Goal: Task Accomplishment & Management: Manage account settings

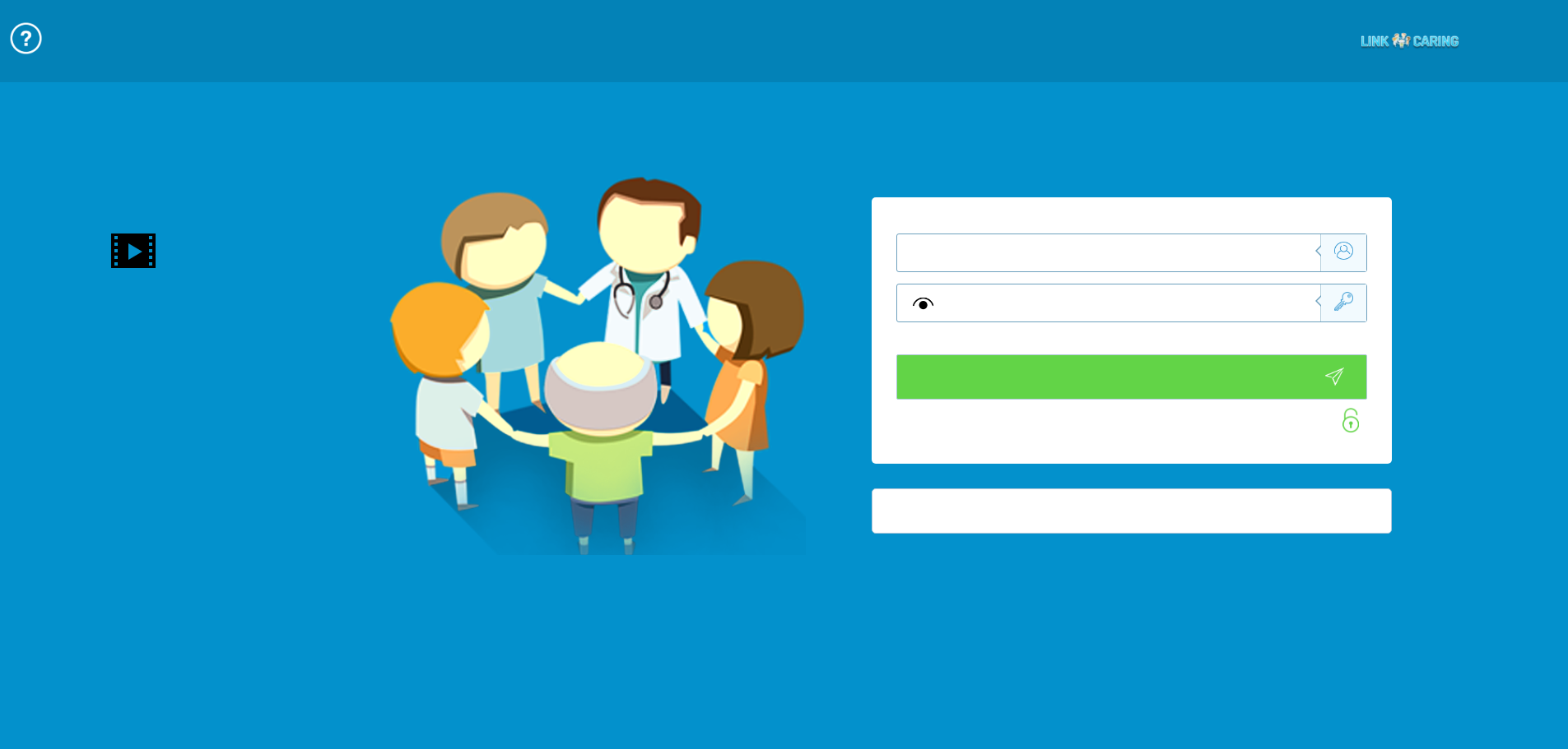
type input "התחבר עכשיו"
type input "עדיין לא? צור חשבון!"
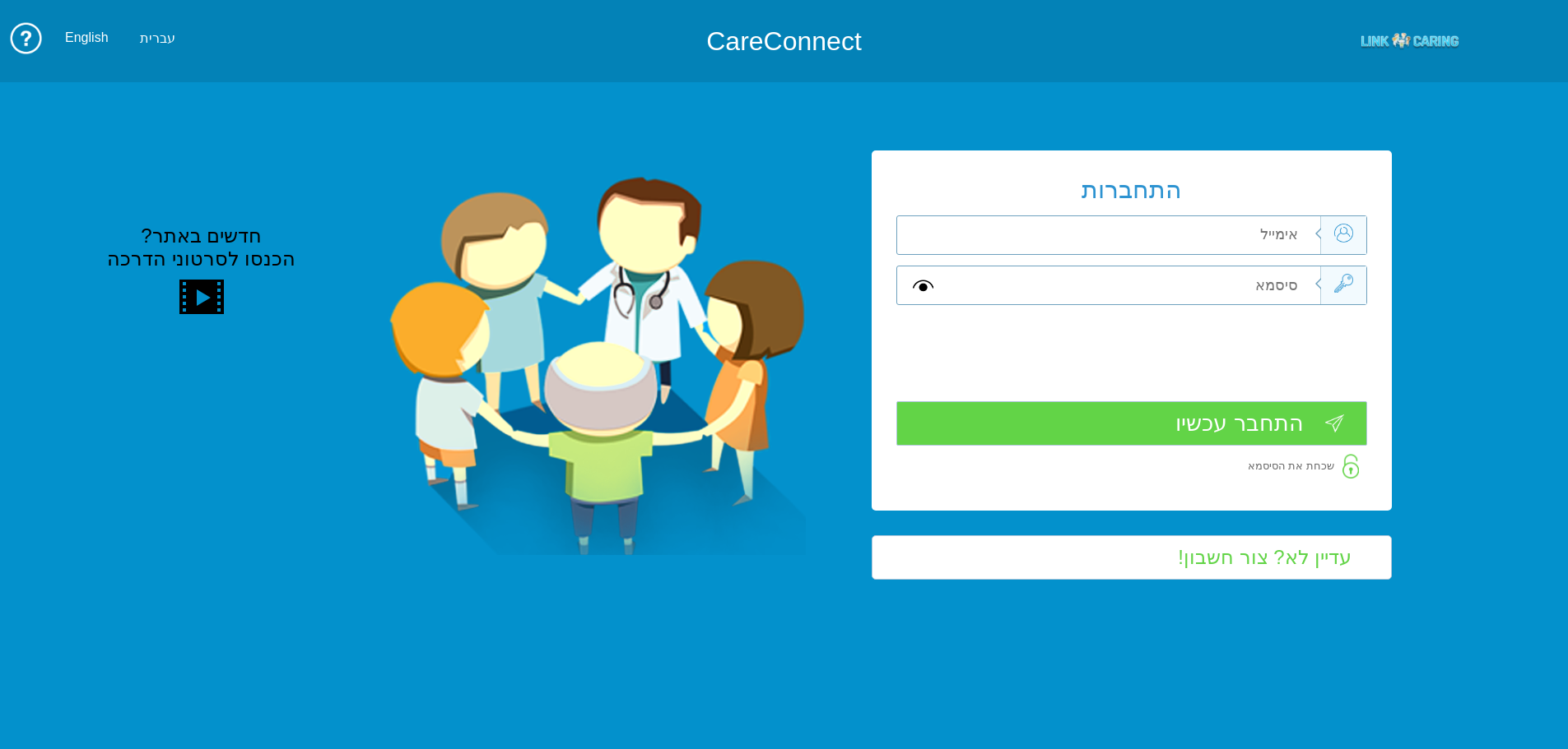
click at [1282, 235] on input "text" at bounding box center [1135, 235] width 371 height 37
type input "ה"
type input "[EMAIL_ADDRESS][DOMAIN_NAME]"
click at [1265, 285] on input "text" at bounding box center [1135, 285] width 371 height 37
type input "ה"
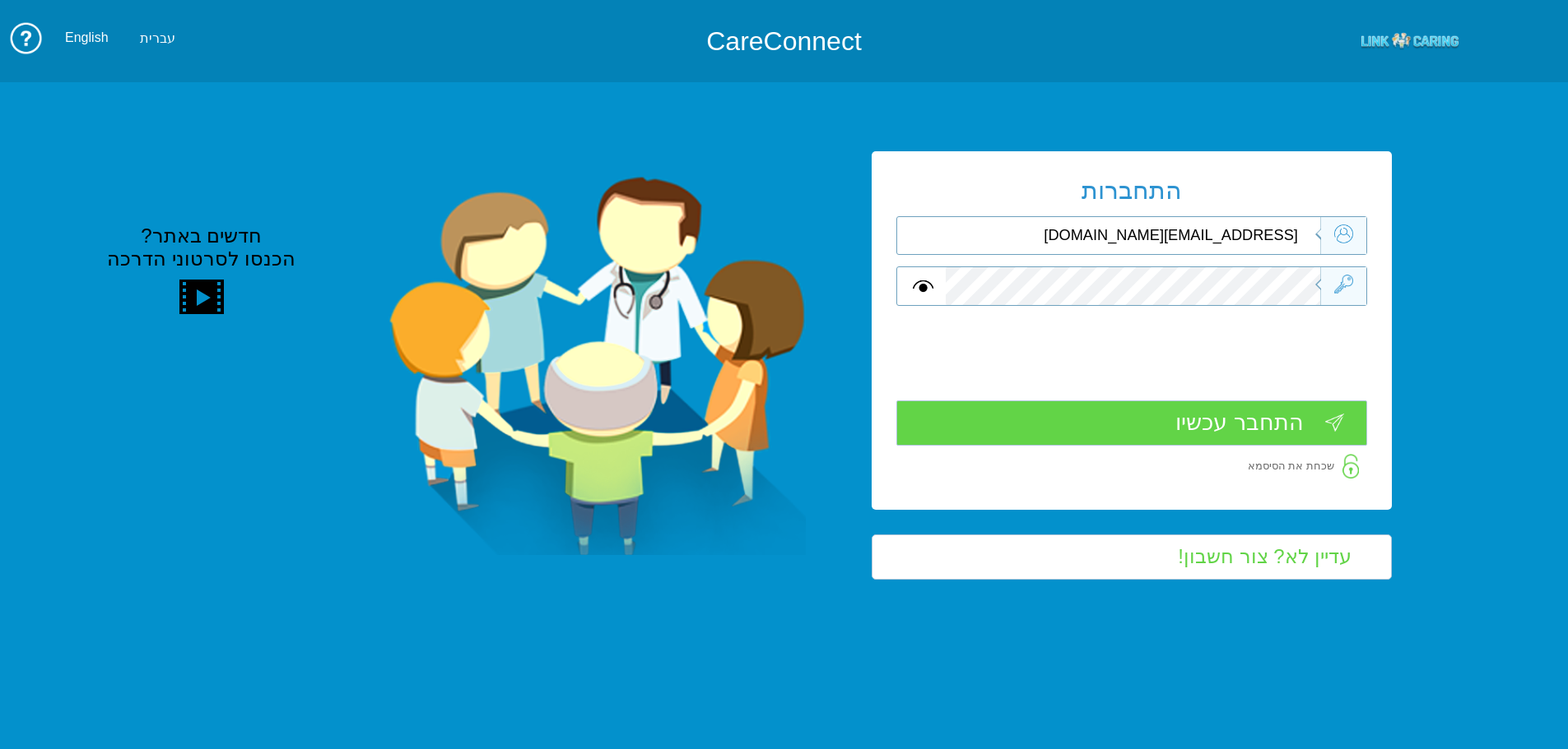
click at [1259, 414] on input "התחבר עכשיו" at bounding box center [1132, 423] width 471 height 45
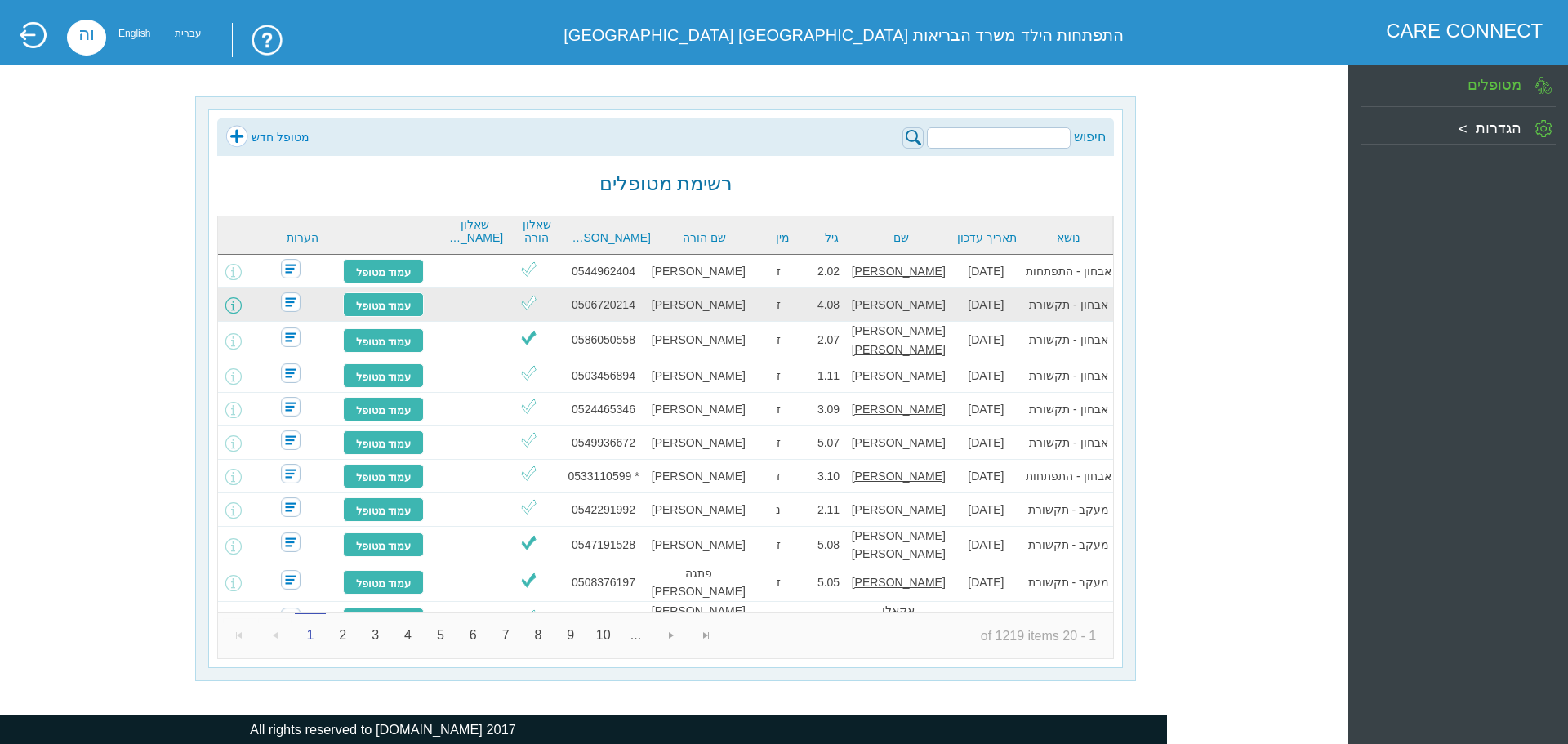
click at [242, 304] on span at bounding box center [233, 305] width 17 height 17
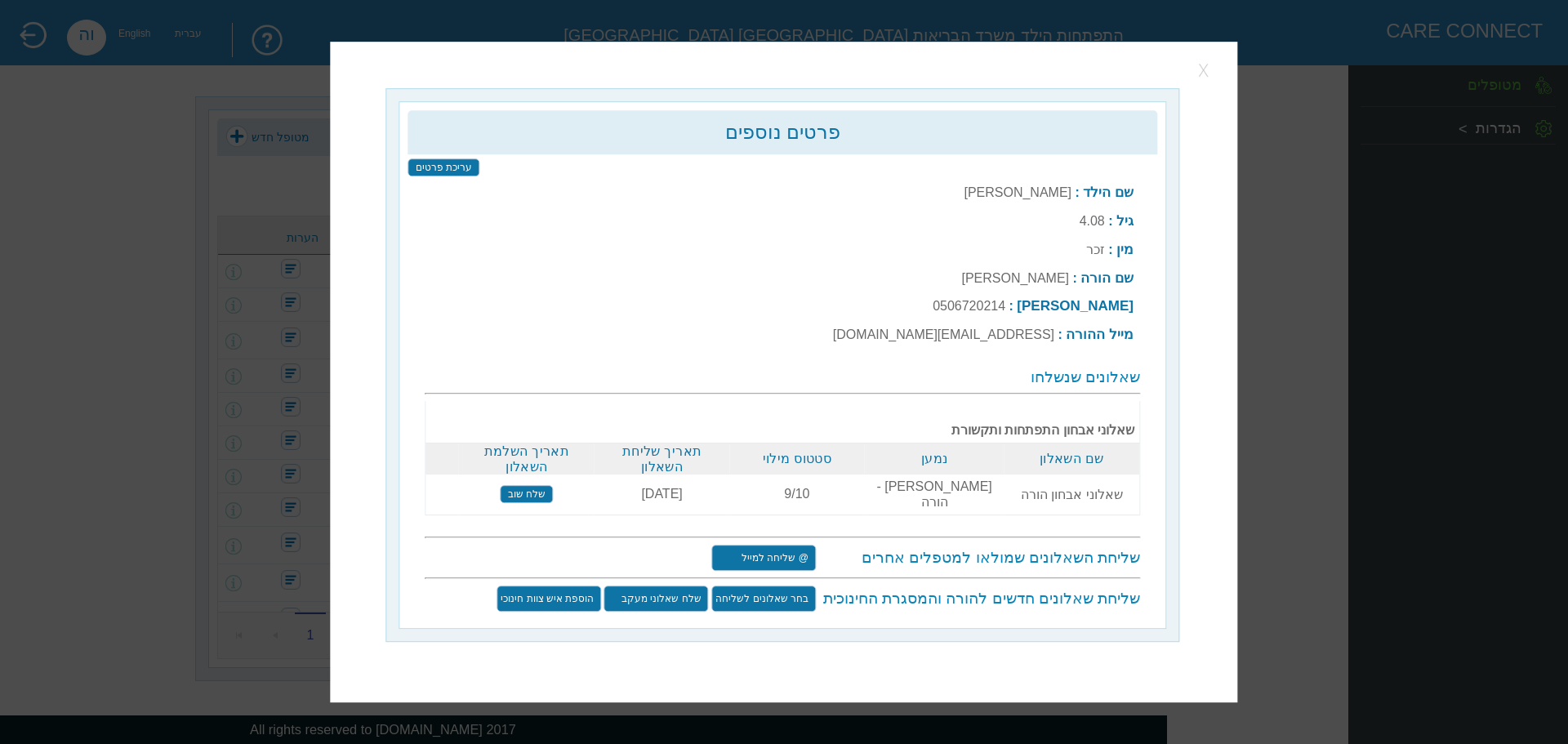
click at [1207, 80] on button "button" at bounding box center [1205, 70] width 24 height 25
